Goal: Task Accomplishment & Management: Manage account settings

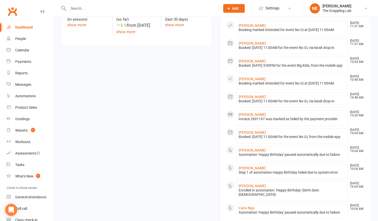
scroll to position [275, 0]
click at [22, 131] on div "Waivers" at bounding box center [21, 130] width 12 height 4
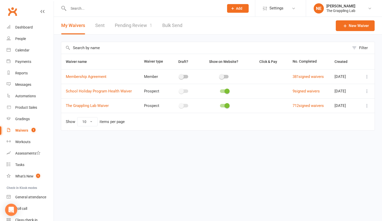
click at [127, 26] on link "Pending Review 1" at bounding box center [133, 26] width 37 height 18
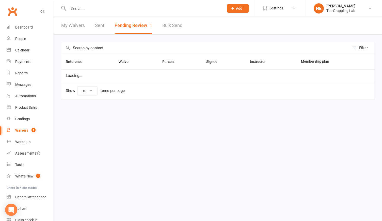
select select "25"
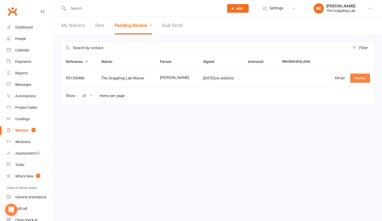
click at [360, 81] on link "Review" at bounding box center [360, 77] width 20 height 9
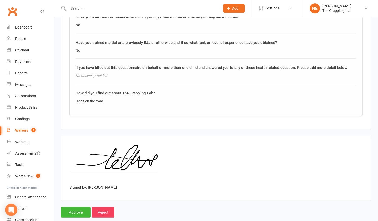
scroll to position [633, 0]
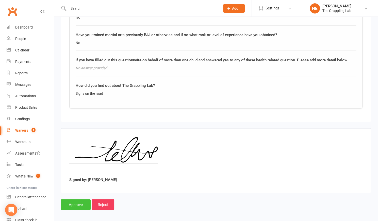
click at [73, 204] on input "Approve" at bounding box center [76, 204] width 30 height 11
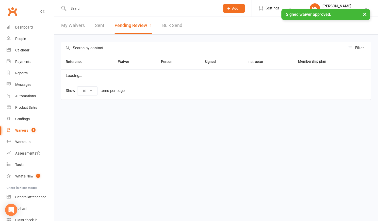
select select "25"
